Goal: Transaction & Acquisition: Purchase product/service

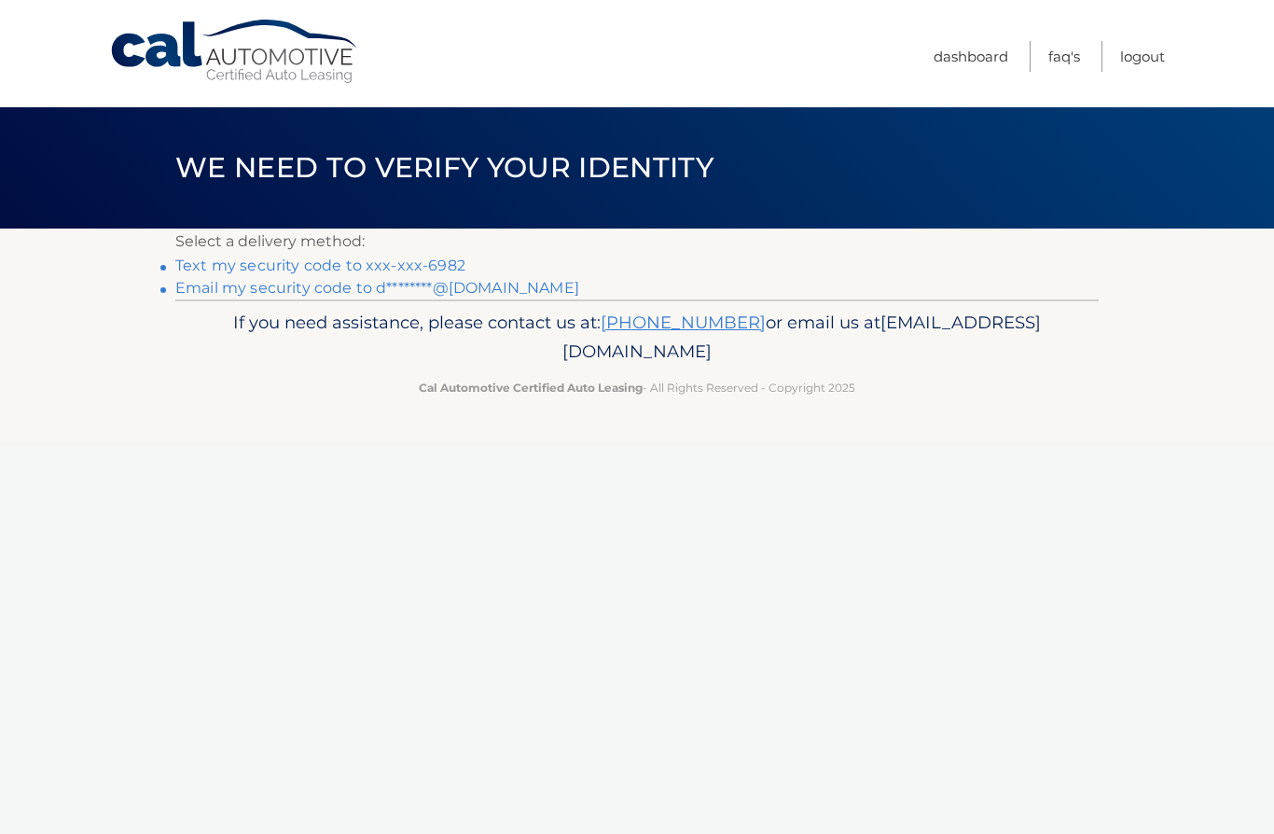
click at [448, 260] on link "Text my security code to xxx-xxx-6982" at bounding box center [320, 266] width 290 height 18
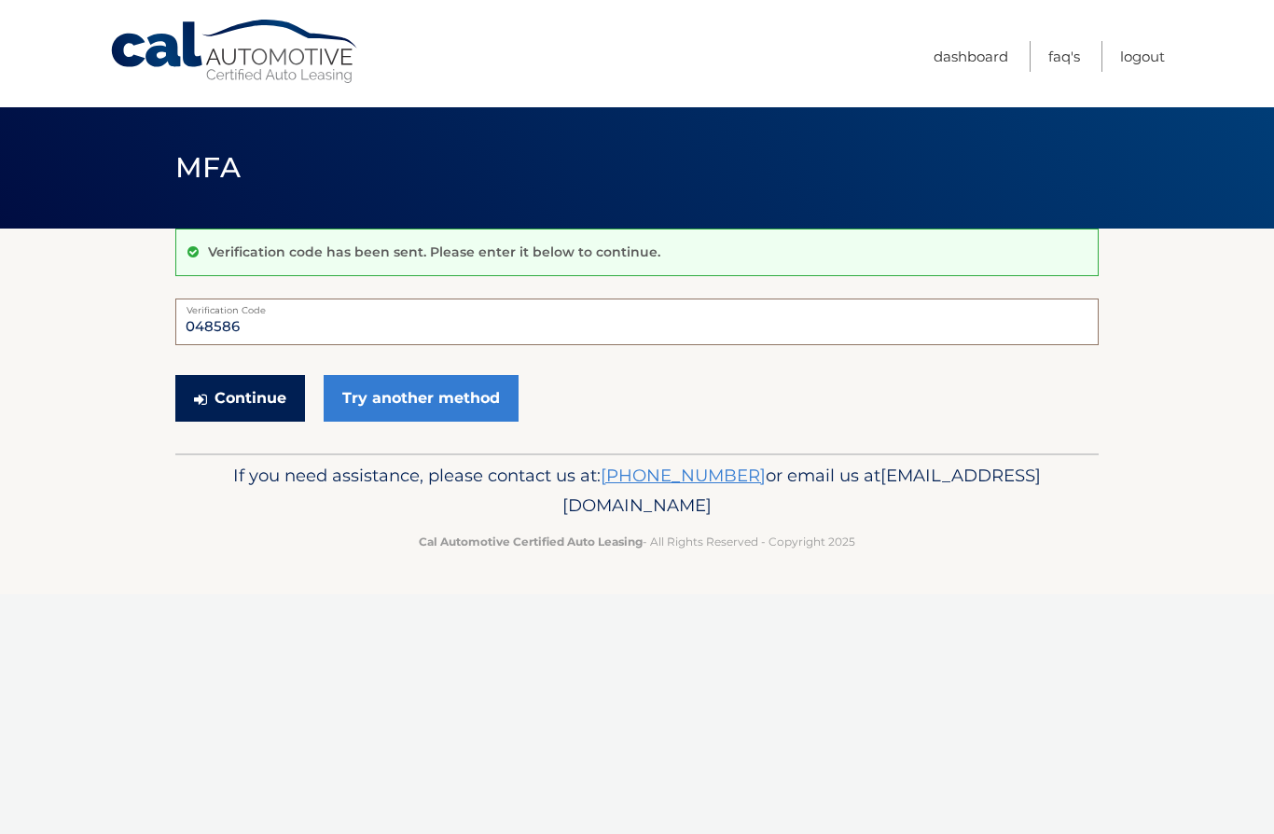
type input "048586"
click at [239, 395] on button "Continue" at bounding box center [240, 398] width 130 height 47
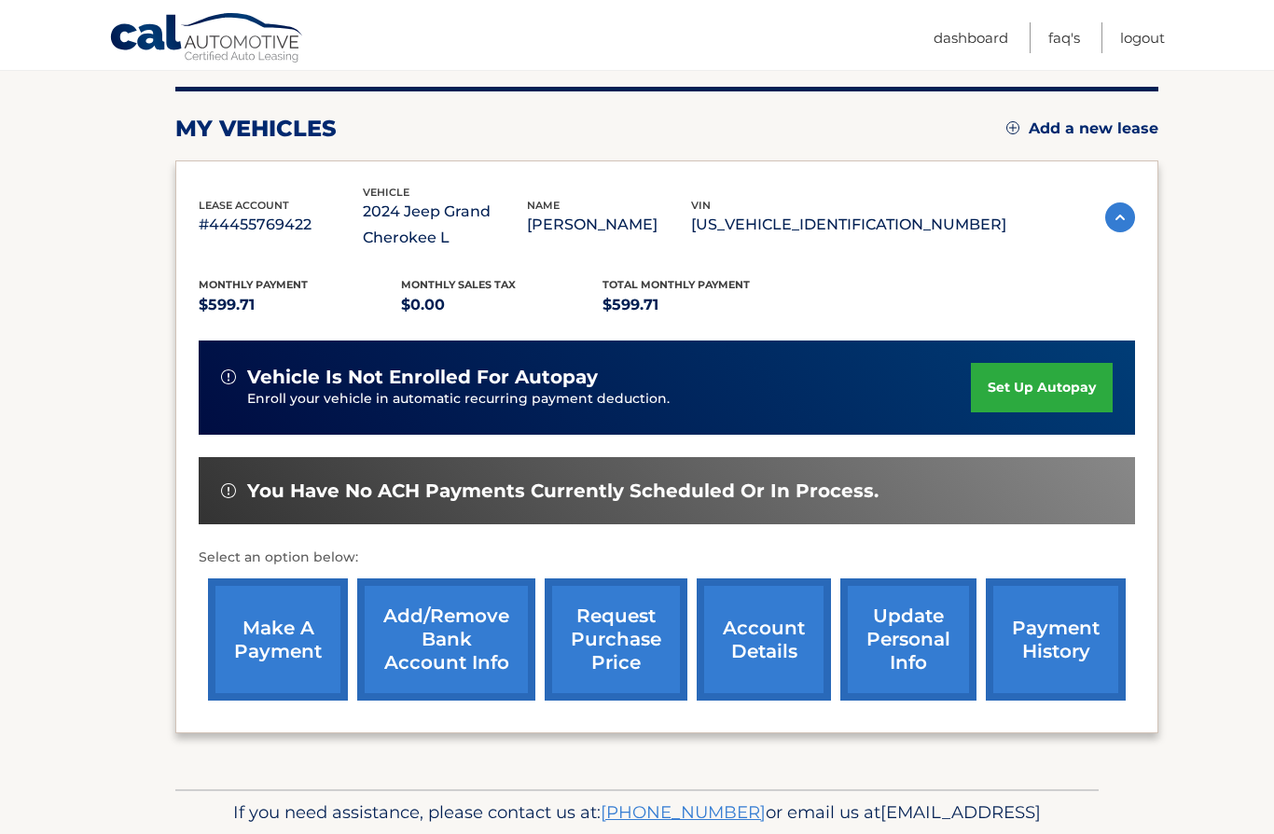
scroll to position [219, 0]
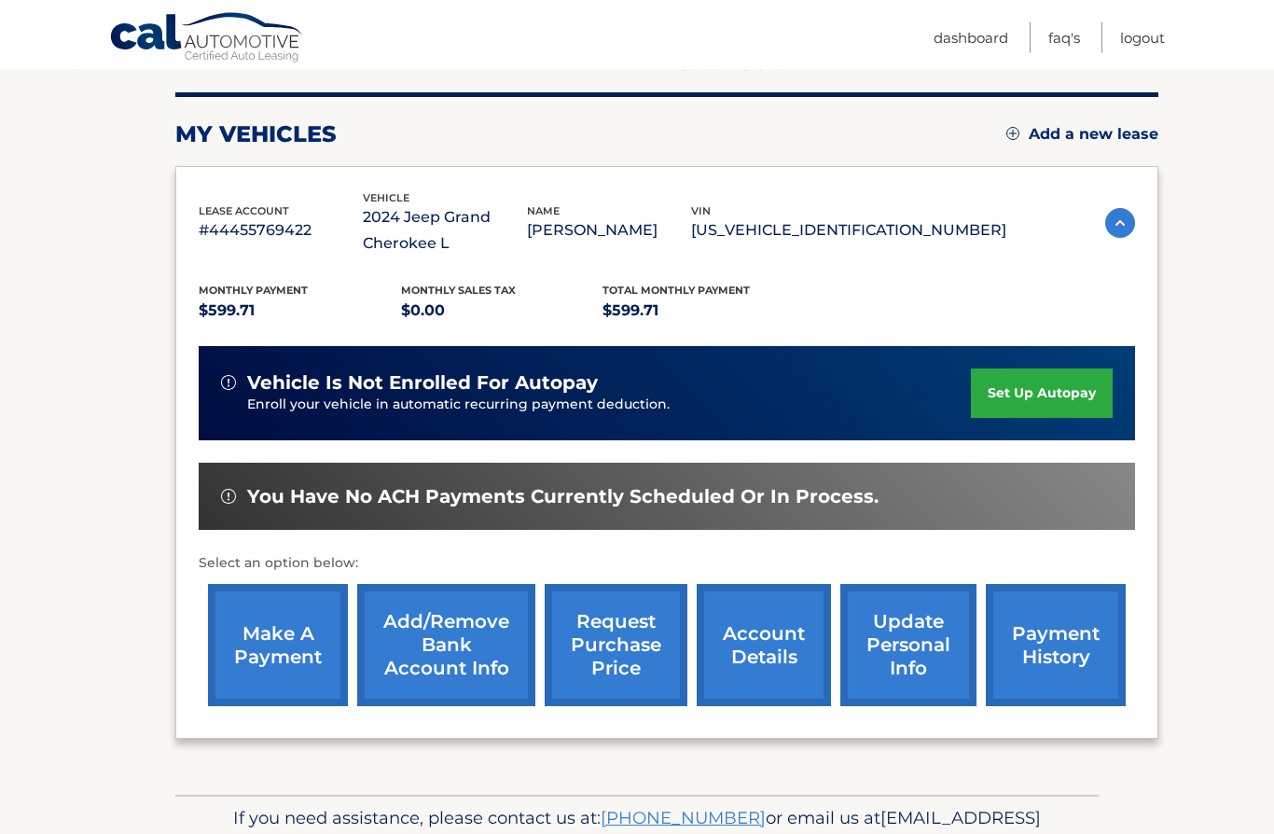
click at [286, 627] on link "make a payment" at bounding box center [278, 646] width 140 height 122
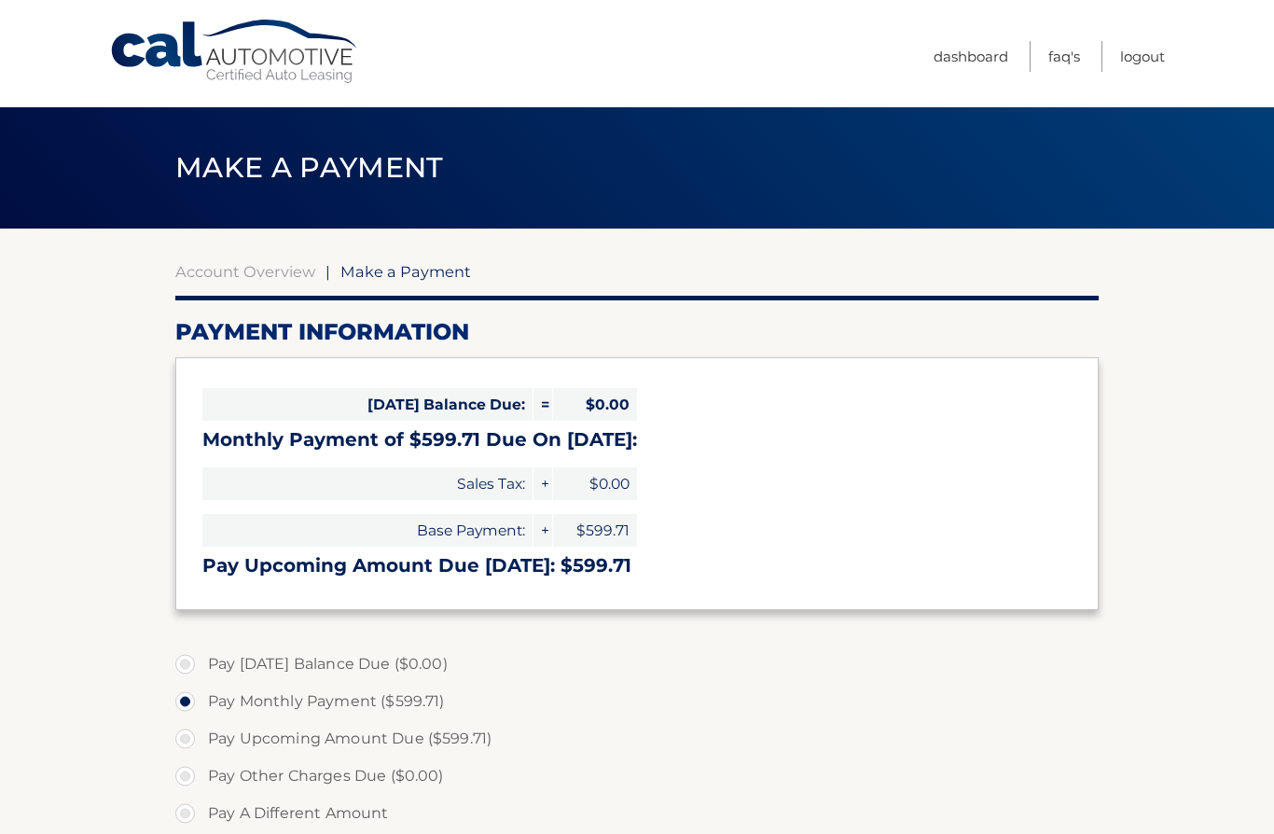
select select "NjE4YWFjYTItOWQ1Yi00YjUxLTk3YTUtMzEwYzVkNWVhZGE0"
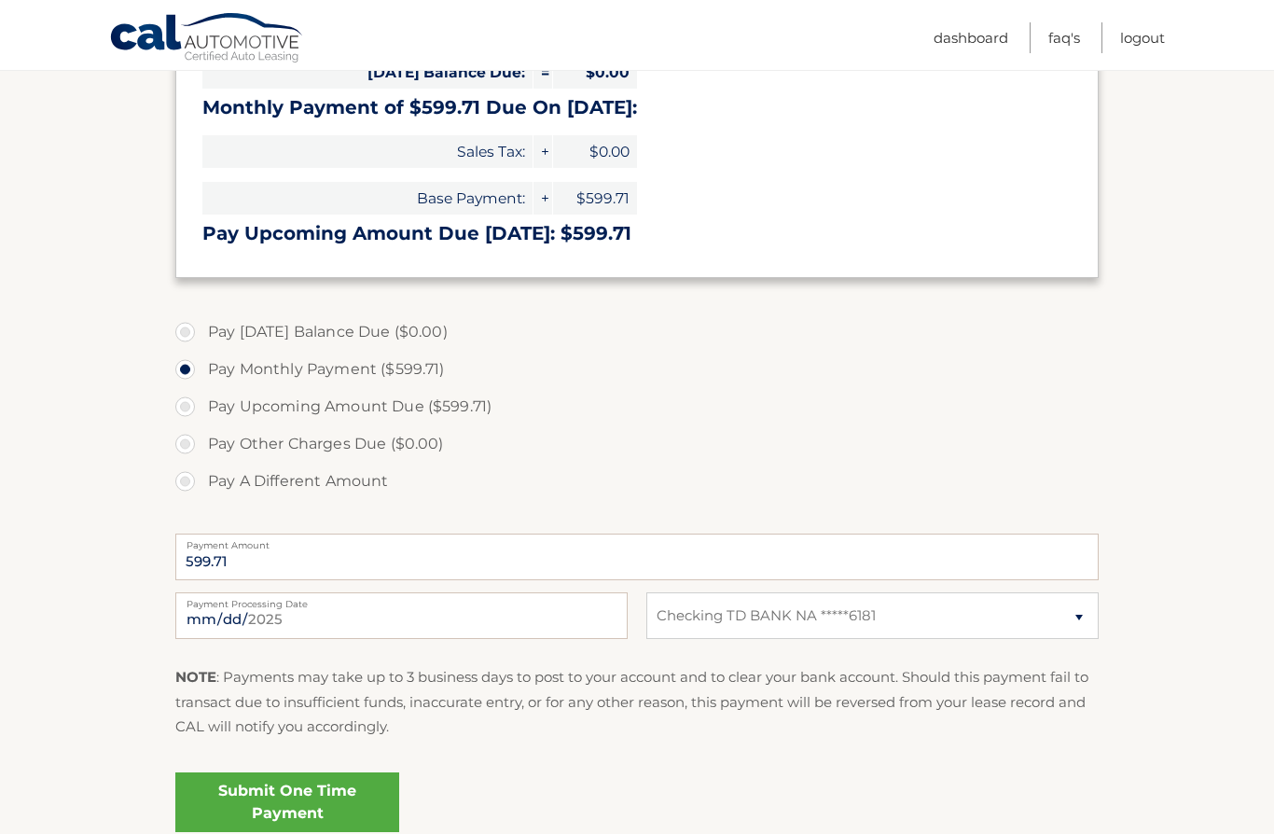
scroll to position [413, 0]
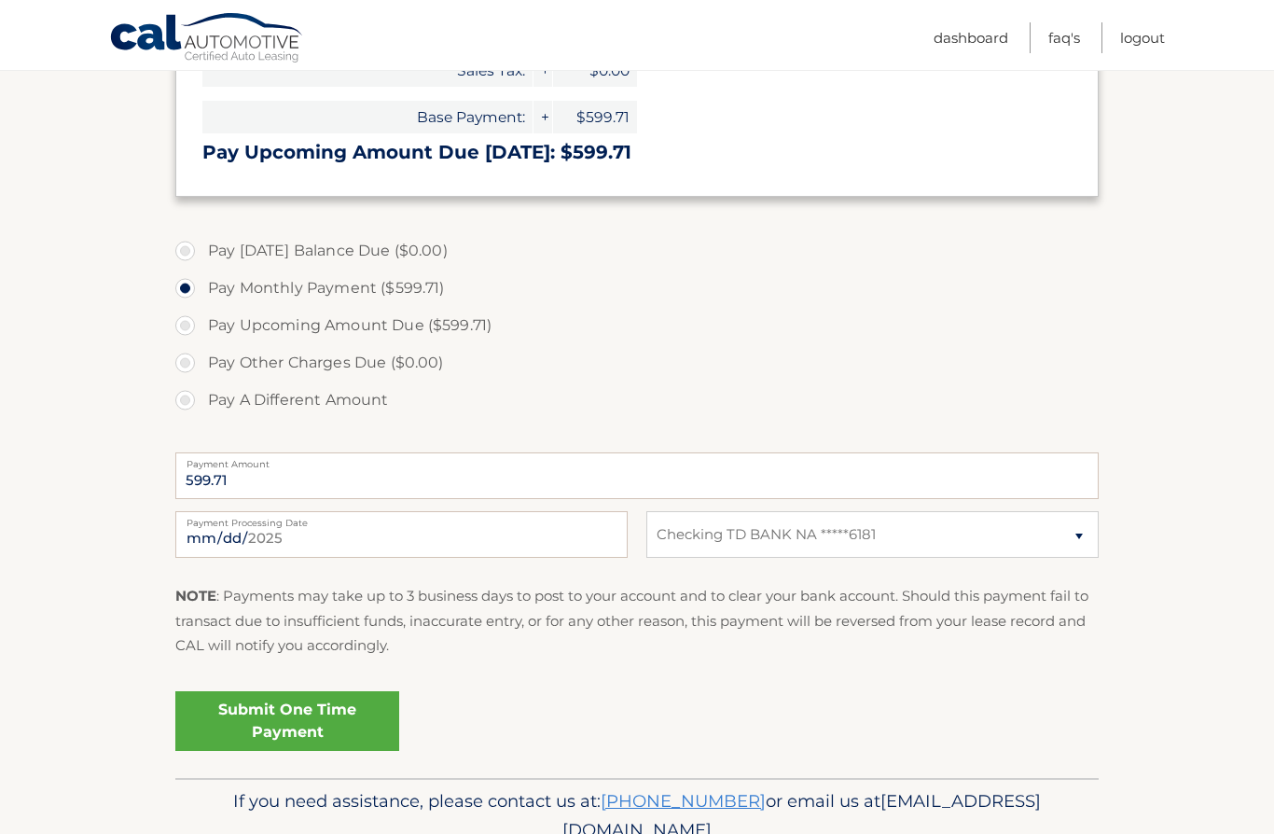
click at [353, 705] on link "Submit One Time Payment" at bounding box center [287, 721] width 224 height 60
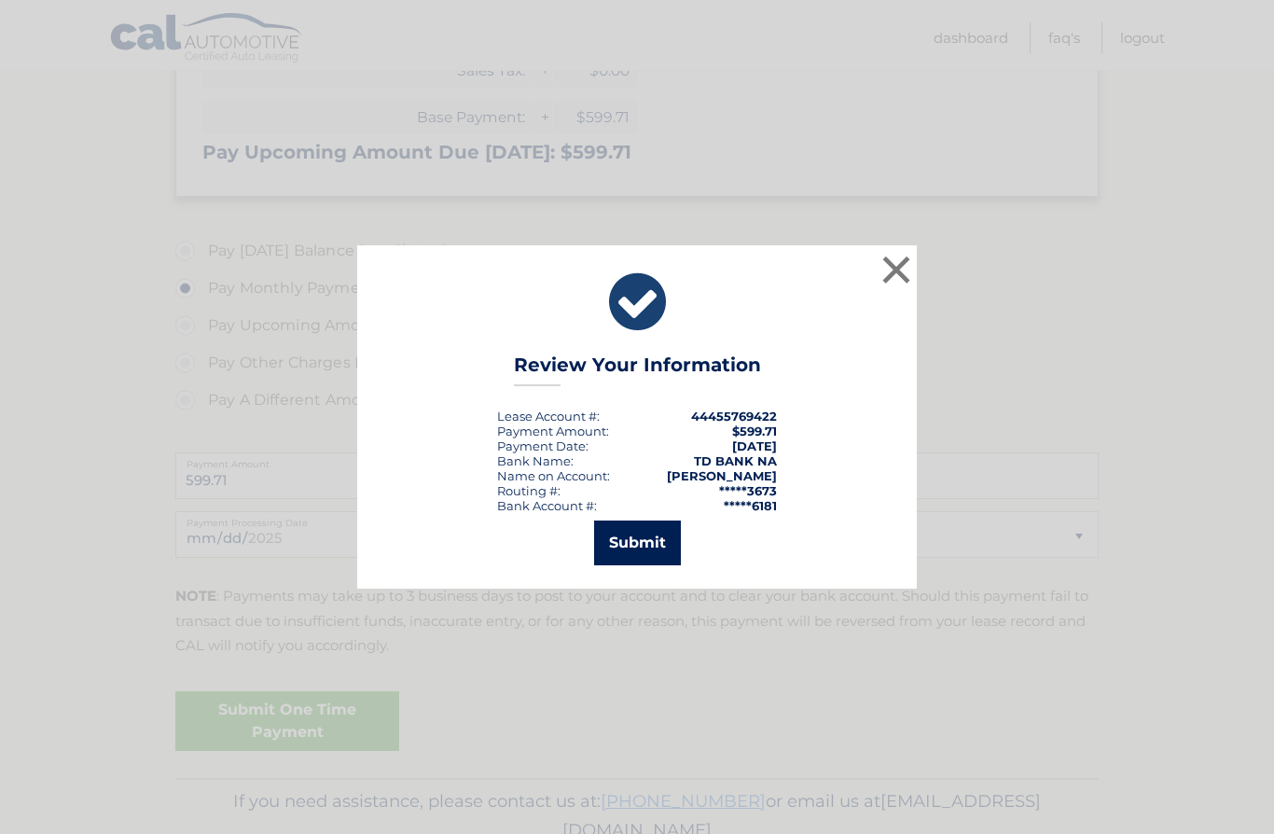
click at [664, 565] on button "Submit" at bounding box center [637, 543] width 87 height 45
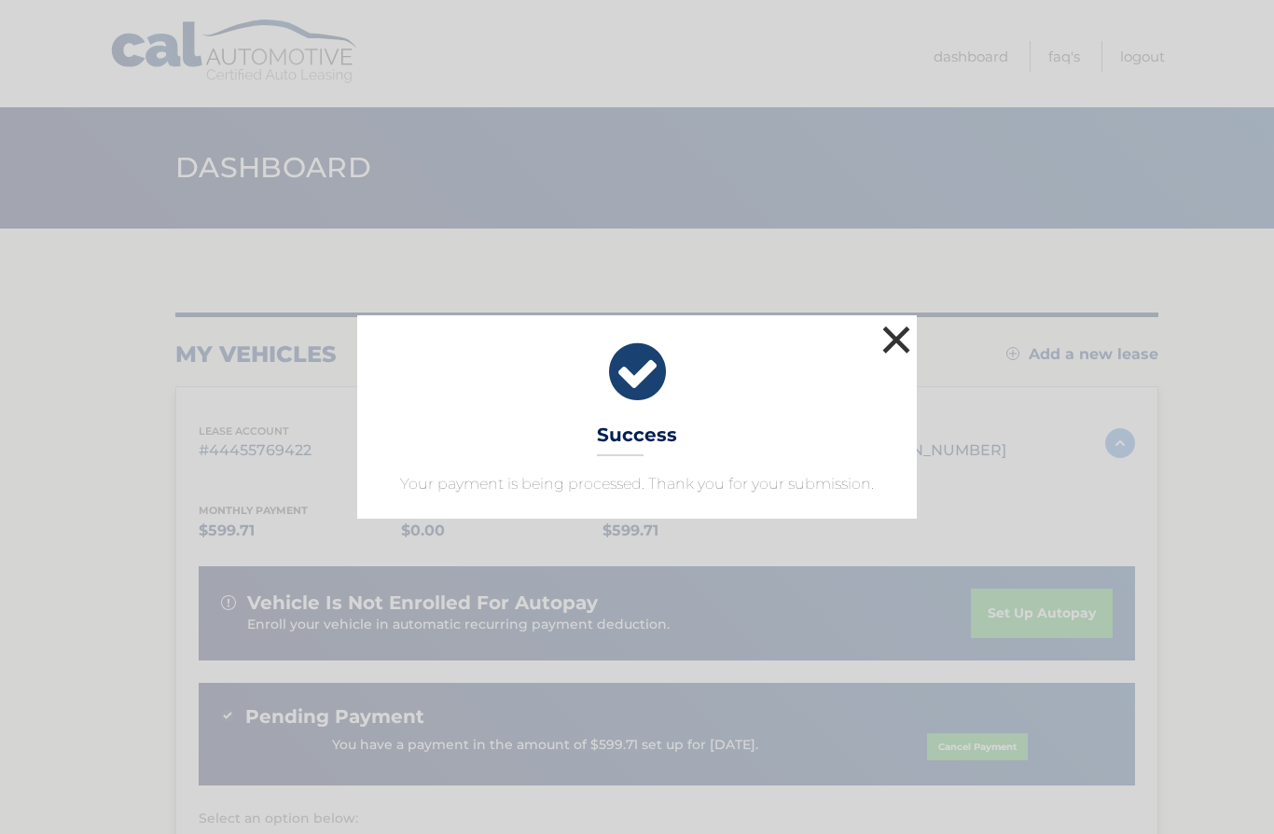
click at [903, 324] on button "×" at bounding box center [896, 339] width 37 height 37
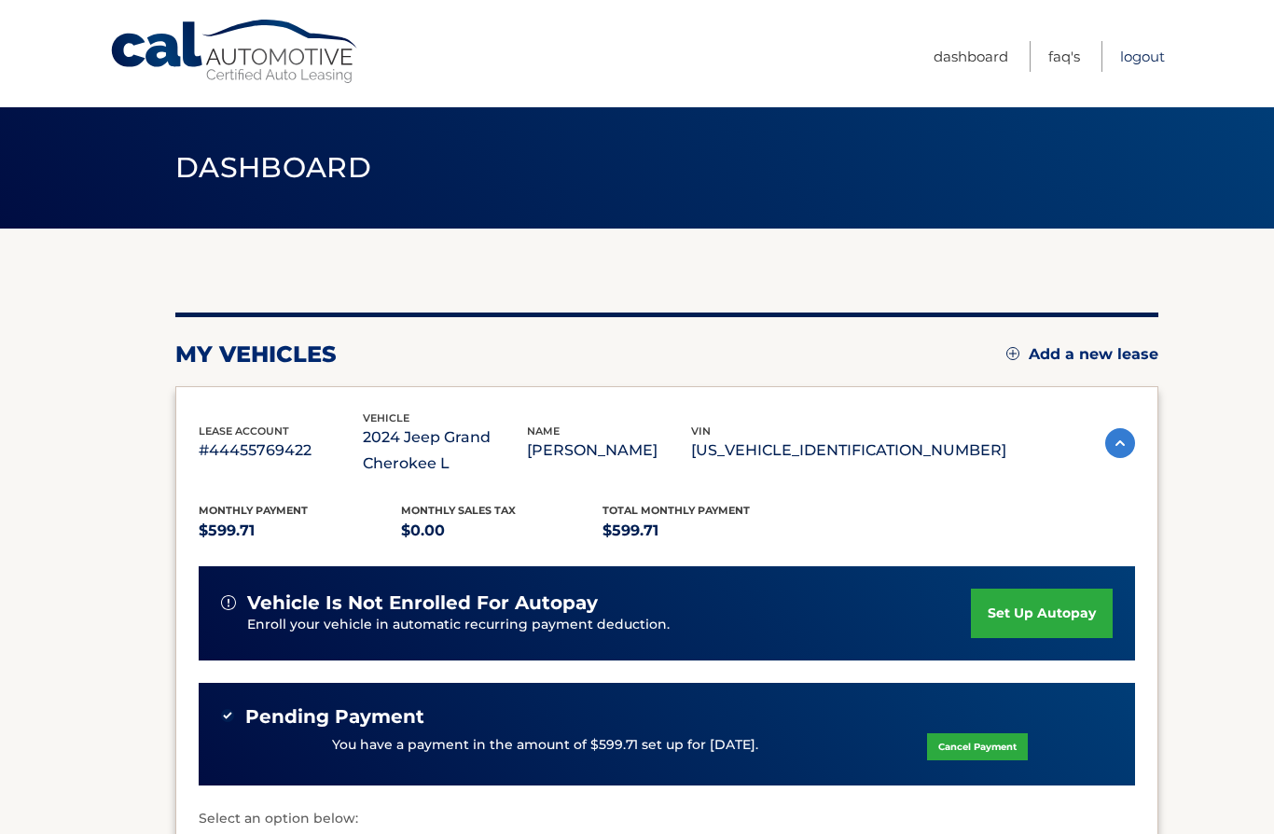
click at [1153, 50] on link "Logout" at bounding box center [1142, 56] width 45 height 31
